Goal: Task Accomplishment & Management: Manage account settings

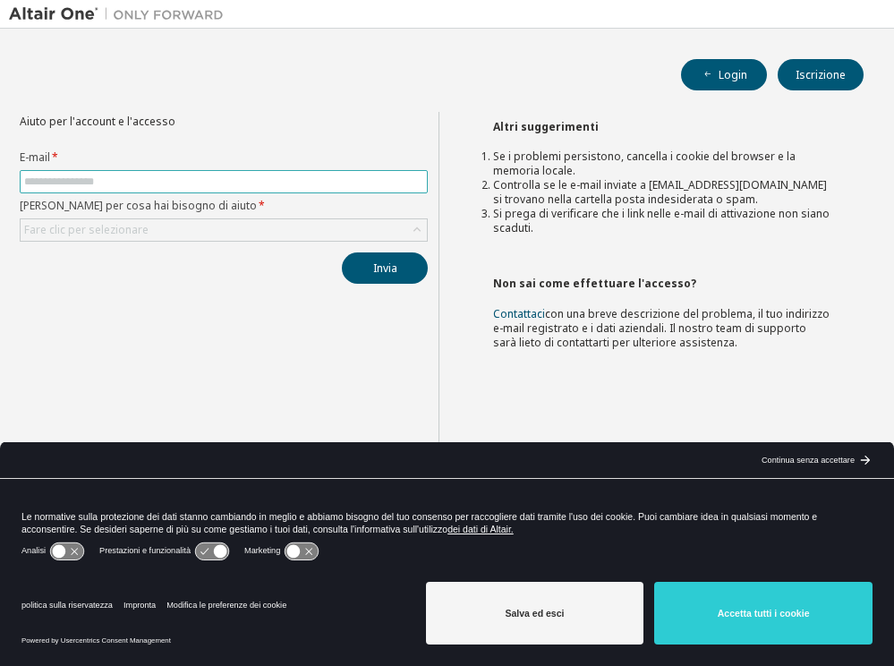
drag, startPoint x: 116, startPoint y: 169, endPoint x: 84, endPoint y: 182, distance: 34.6
click at [84, 182] on input "text" at bounding box center [223, 181] width 399 height 14
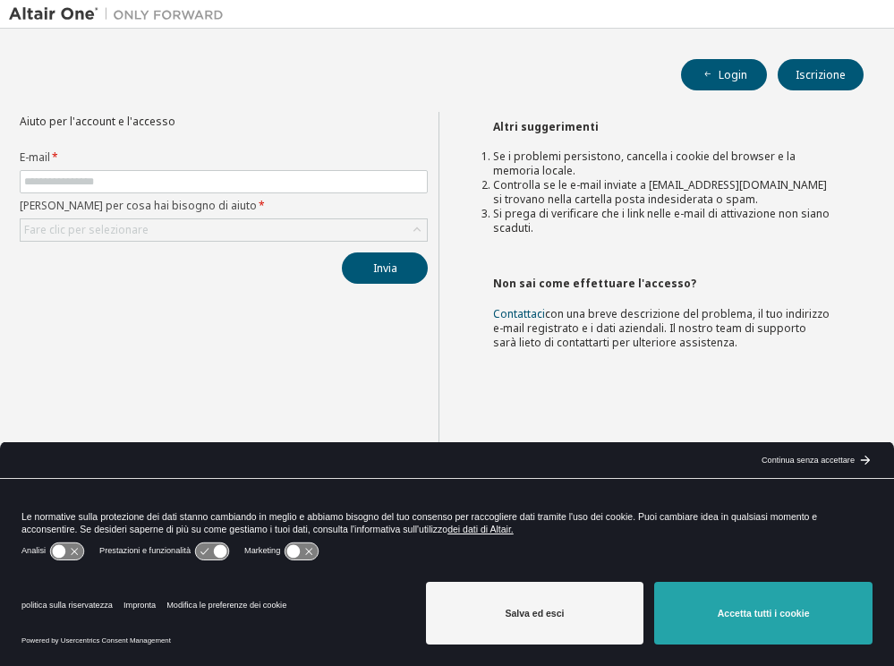
click at [772, 608] on font "Accetta tutti i cookie" at bounding box center [764, 613] width 92 height 11
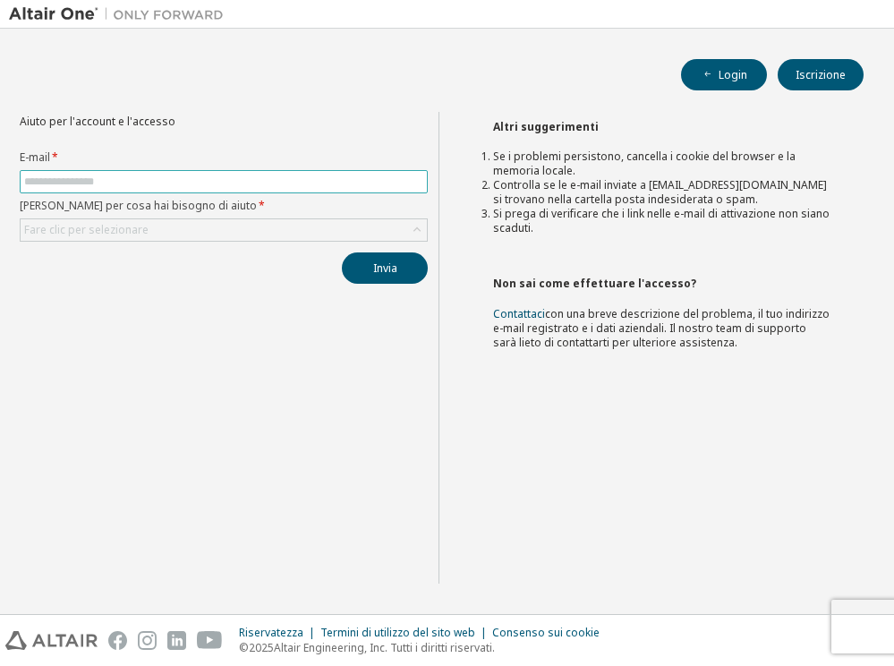
click at [55, 176] on input "text" at bounding box center [223, 181] width 399 height 14
click at [63, 184] on input "text" at bounding box center [223, 181] width 399 height 14
drag, startPoint x: 63, startPoint y: 184, endPoint x: 37, endPoint y: 174, distance: 27.8
click at [37, 174] on input "text" at bounding box center [223, 181] width 399 height 14
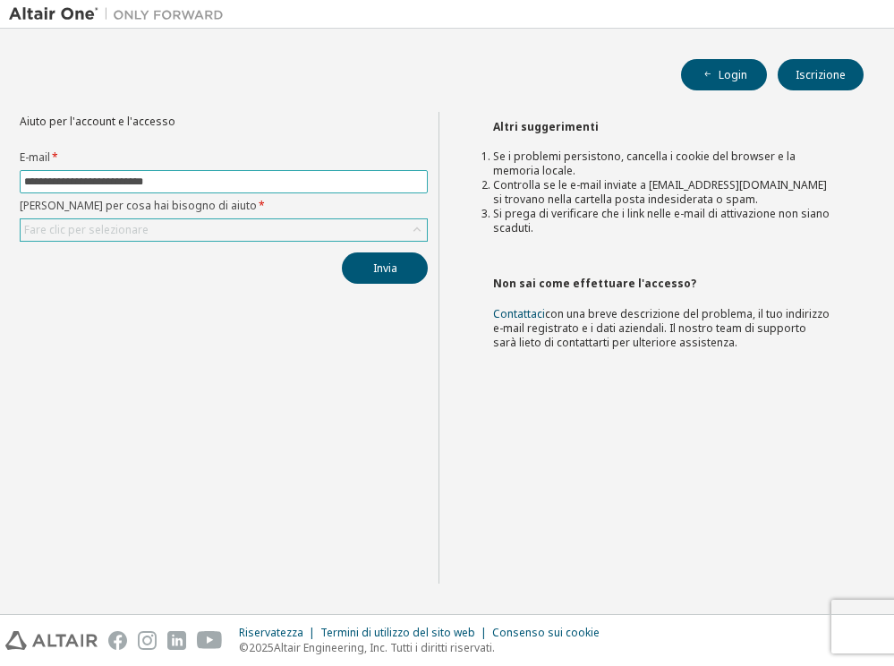
type input "**********"
click at [89, 226] on font "Fare clic per selezionare" at bounding box center [86, 229] width 124 height 15
click at [55, 234] on font "Fare clic per selezionare" at bounding box center [86, 229] width 124 height 15
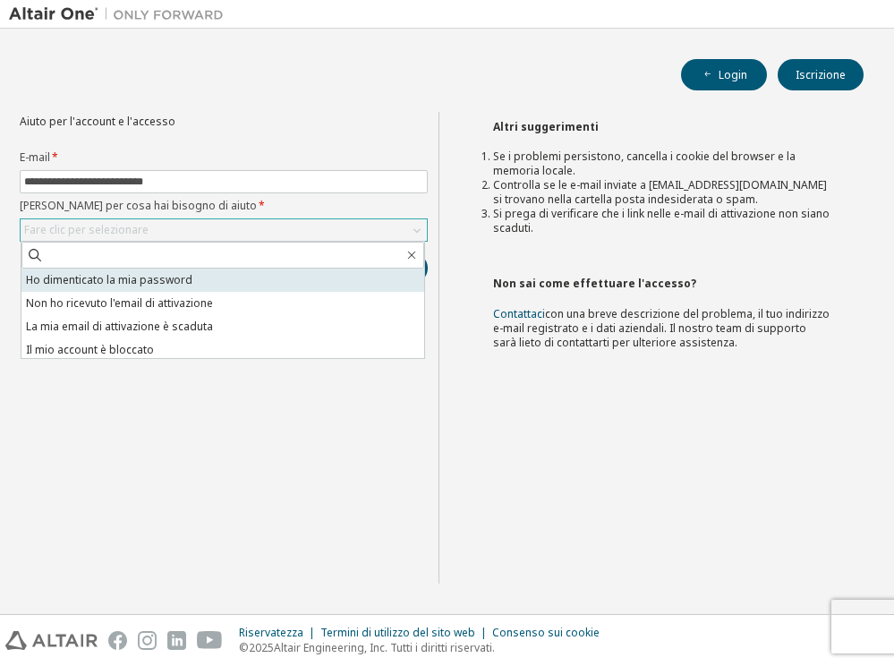
click at [81, 278] on font "Ho dimenticato la mia password" at bounding box center [109, 279] width 166 height 15
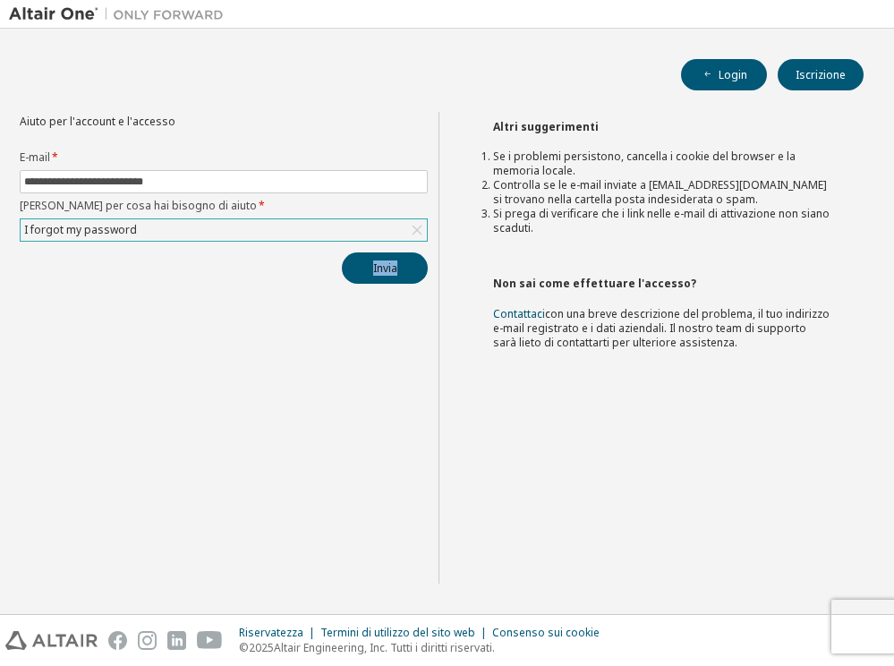
click at [81, 278] on div "Invia" at bounding box center [224, 267] width 408 height 31
click at [386, 271] on font "Invia" at bounding box center [385, 267] width 24 height 15
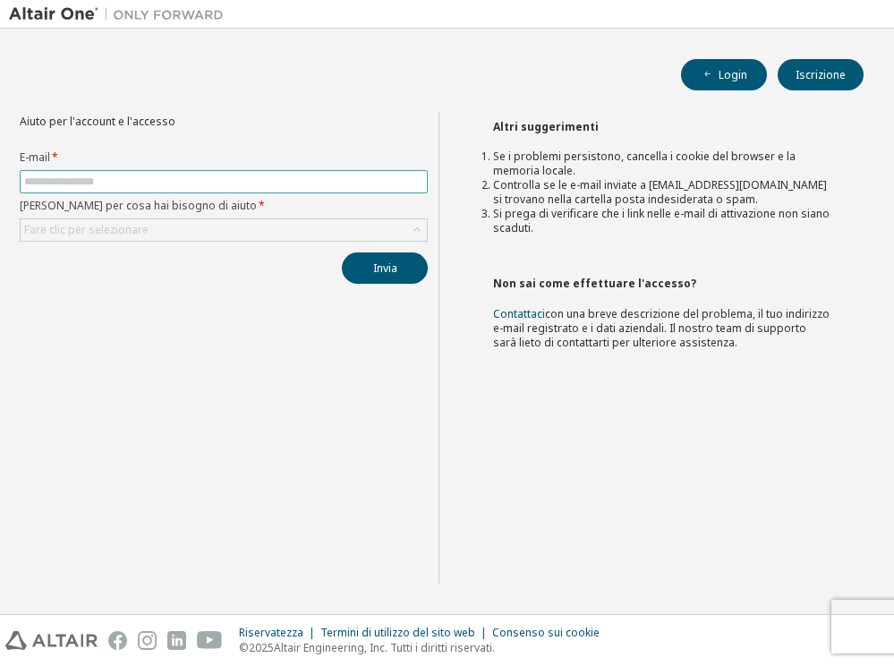
click at [162, 170] on span at bounding box center [224, 181] width 408 height 23
click at [160, 186] on input "text" at bounding box center [223, 181] width 399 height 14
type input "**********"
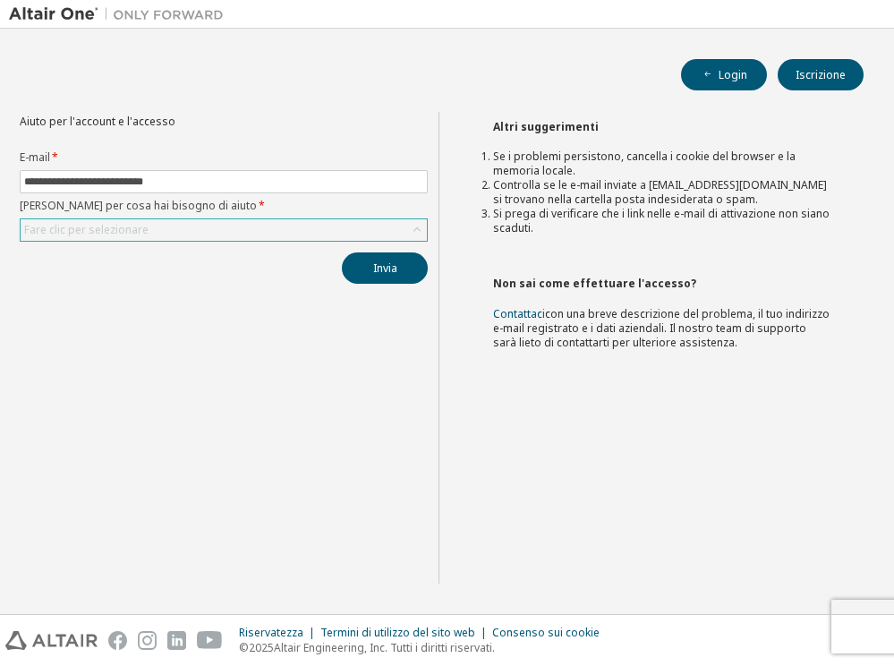
click at [336, 235] on div "Fare clic per selezionare" at bounding box center [224, 229] width 406 height 21
click at [303, 227] on div "Fare clic per selezionare" at bounding box center [224, 229] width 406 height 21
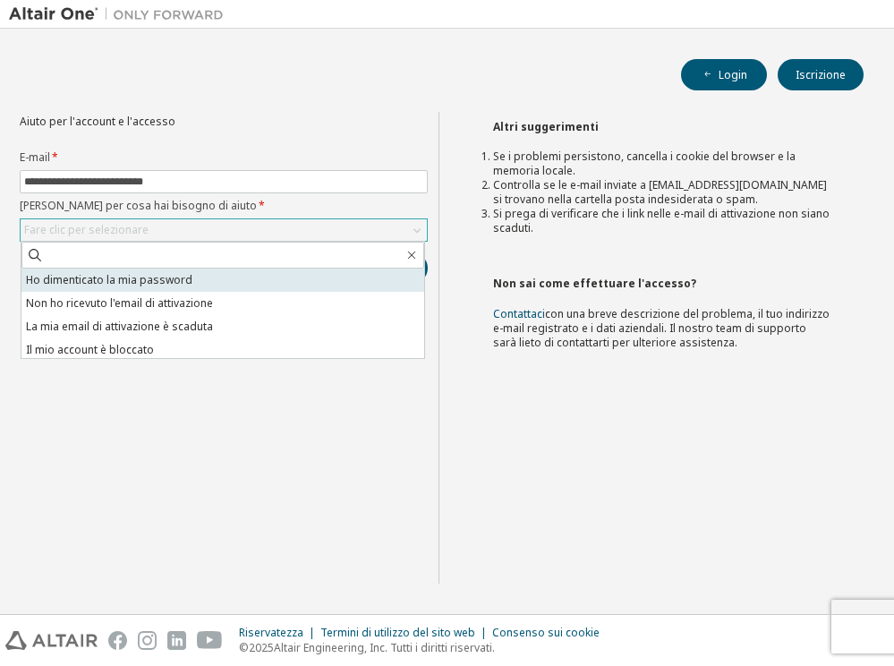
click at [126, 278] on font "Ho dimenticato la mia password" at bounding box center [109, 279] width 166 height 15
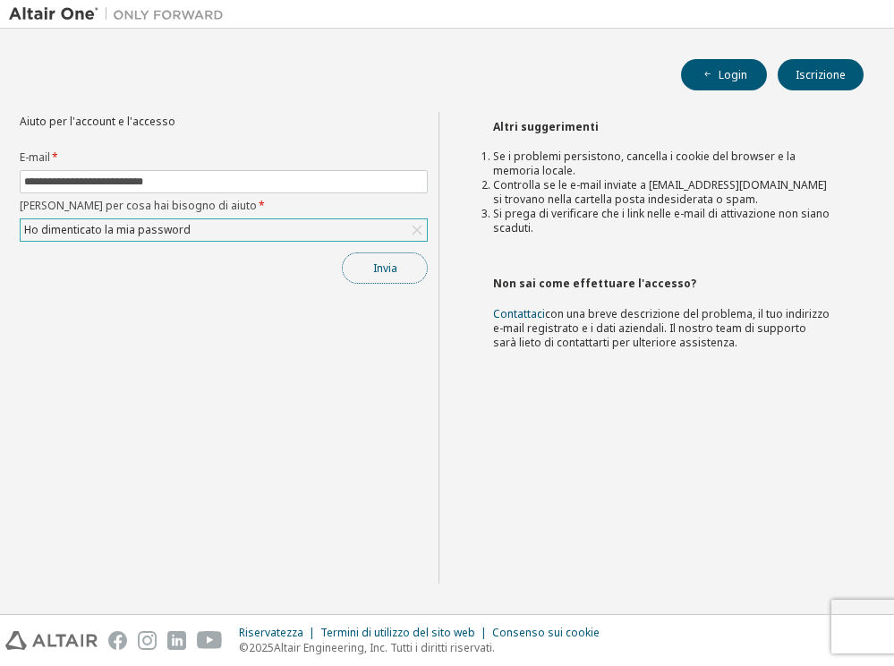
click at [357, 268] on button "Invia" at bounding box center [385, 267] width 86 height 31
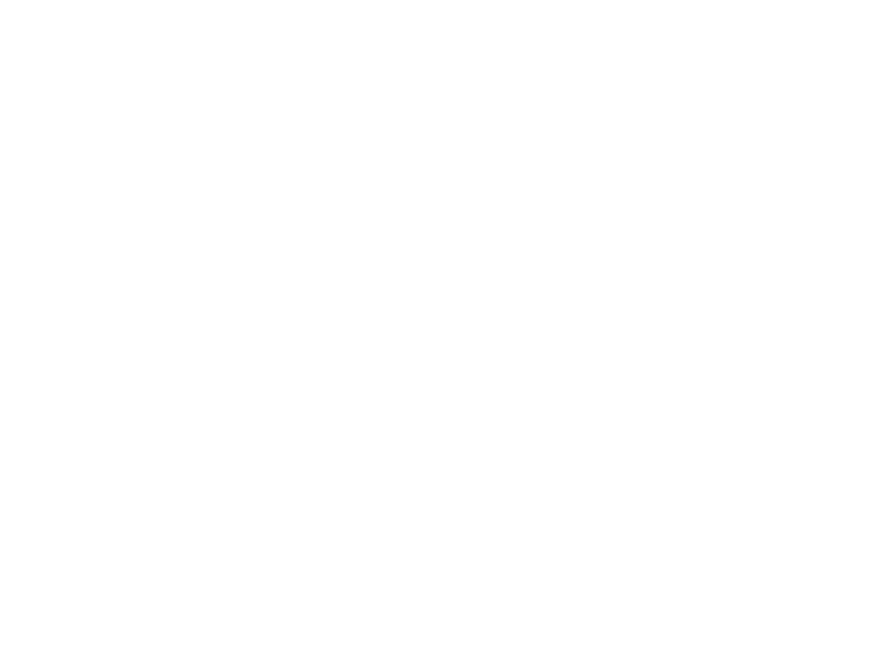
click at [690, 218] on div at bounding box center [447, 333] width 894 height 666
